Goal: Task Accomplishment & Management: Manage account settings

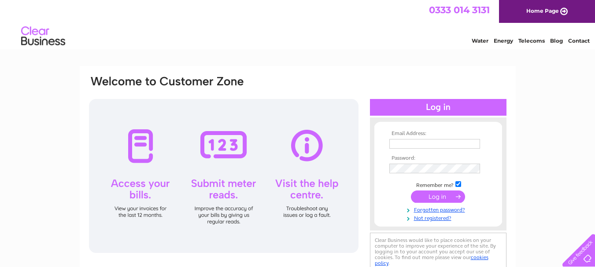
type input "fayee.taylor@yahoo.co.uk"
click at [431, 198] on input "submit" at bounding box center [438, 197] width 54 height 12
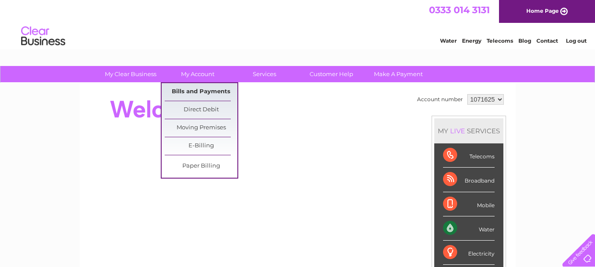
click at [212, 90] on link "Bills and Payments" at bounding box center [201, 92] width 73 height 18
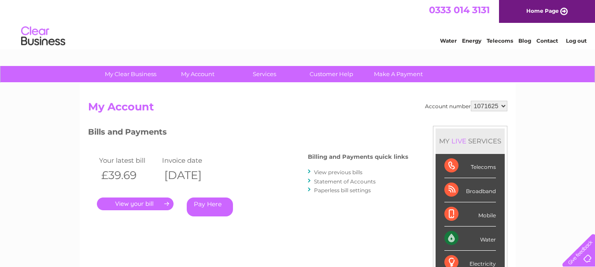
click at [147, 207] on link "." at bounding box center [135, 204] width 77 height 13
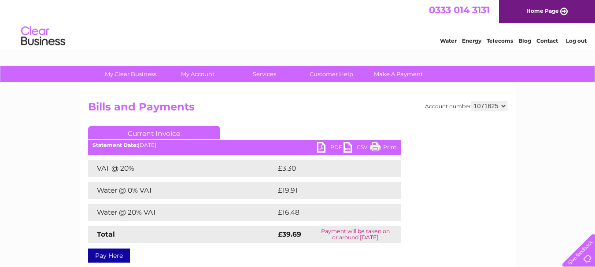
click at [319, 150] on link "PDF" at bounding box center [330, 148] width 26 height 13
